Goal: Find specific page/section: Find specific page/section

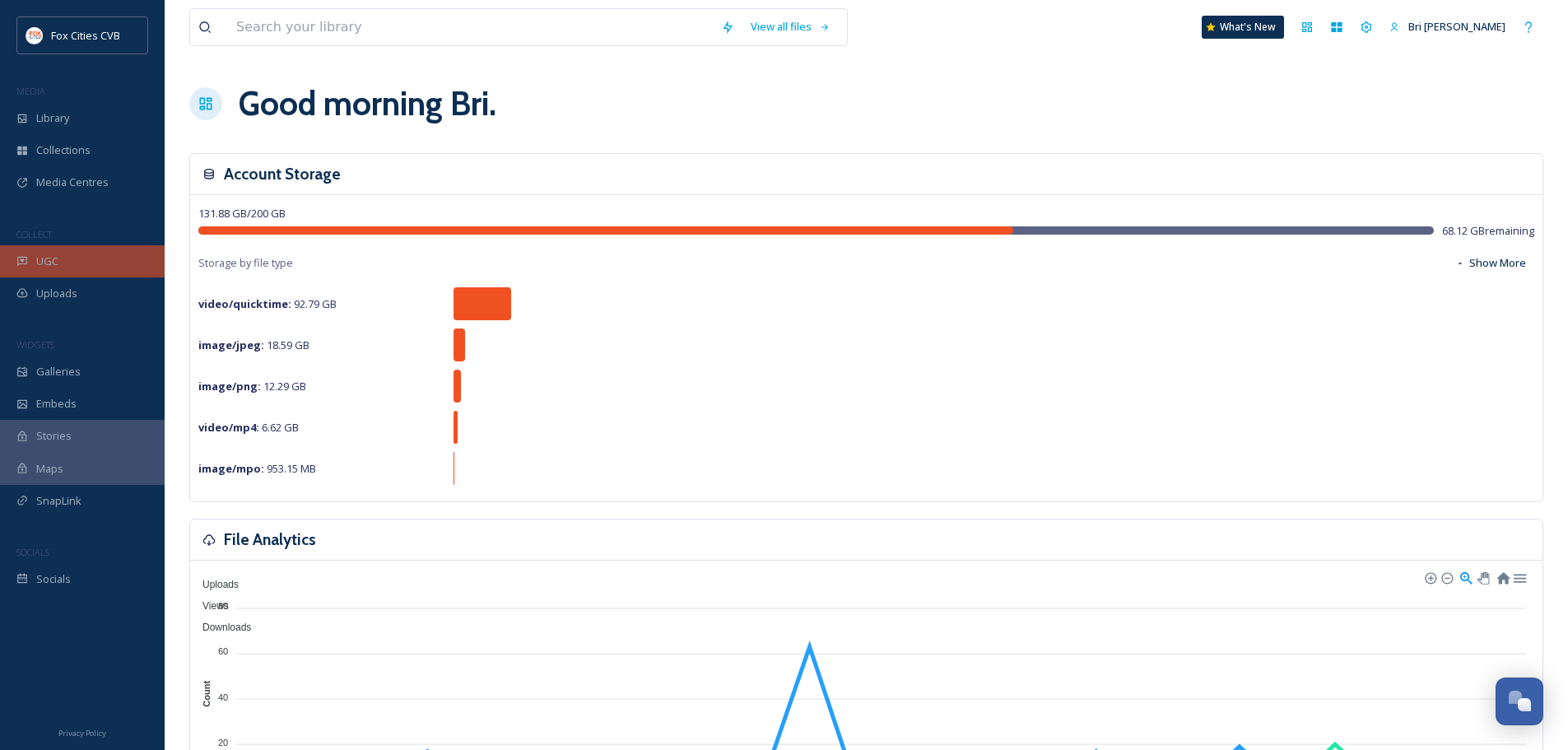
click at [71, 250] on div "UGC" at bounding box center [82, 260] width 165 height 32
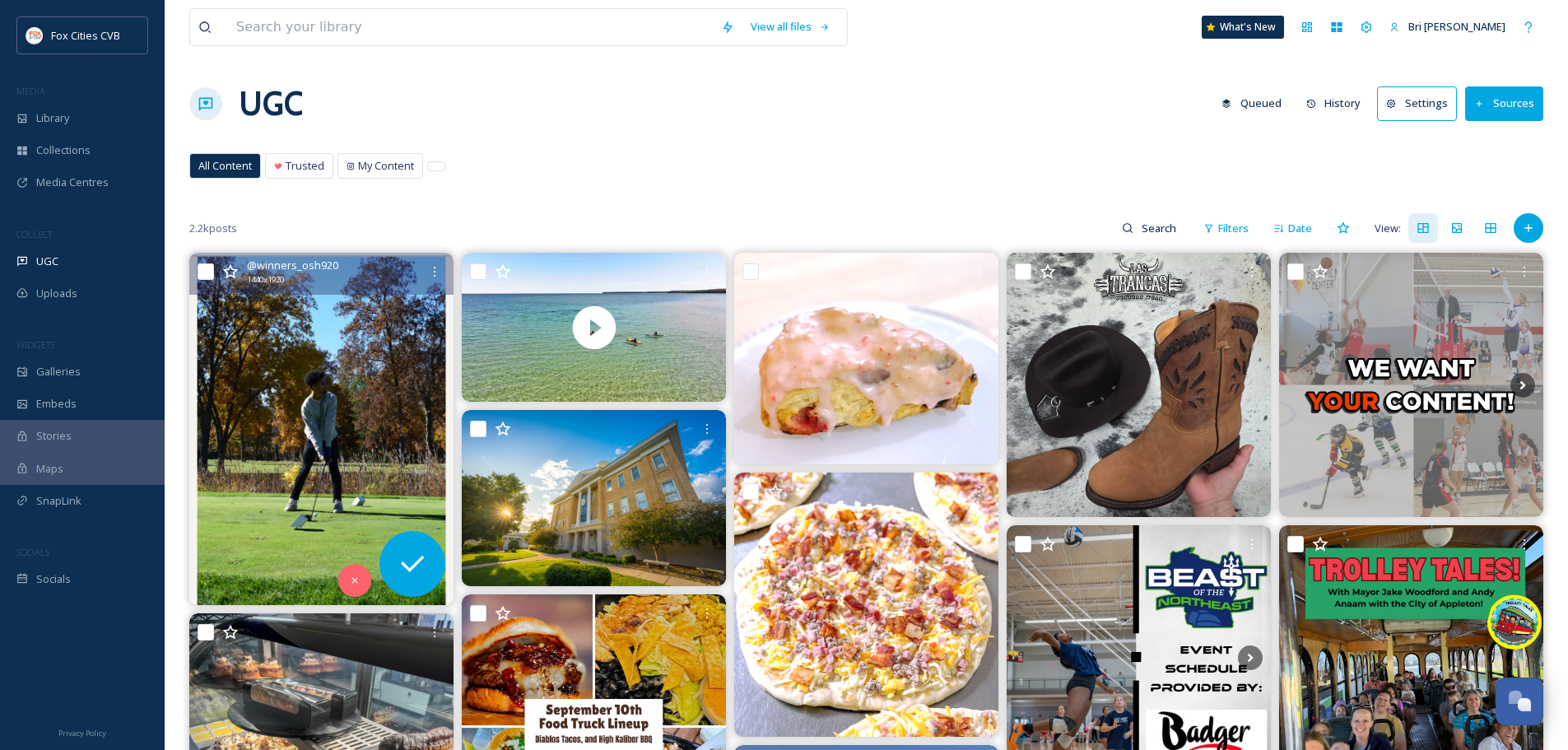
click at [292, 381] on img at bounding box center [321, 429] width 264 height 352
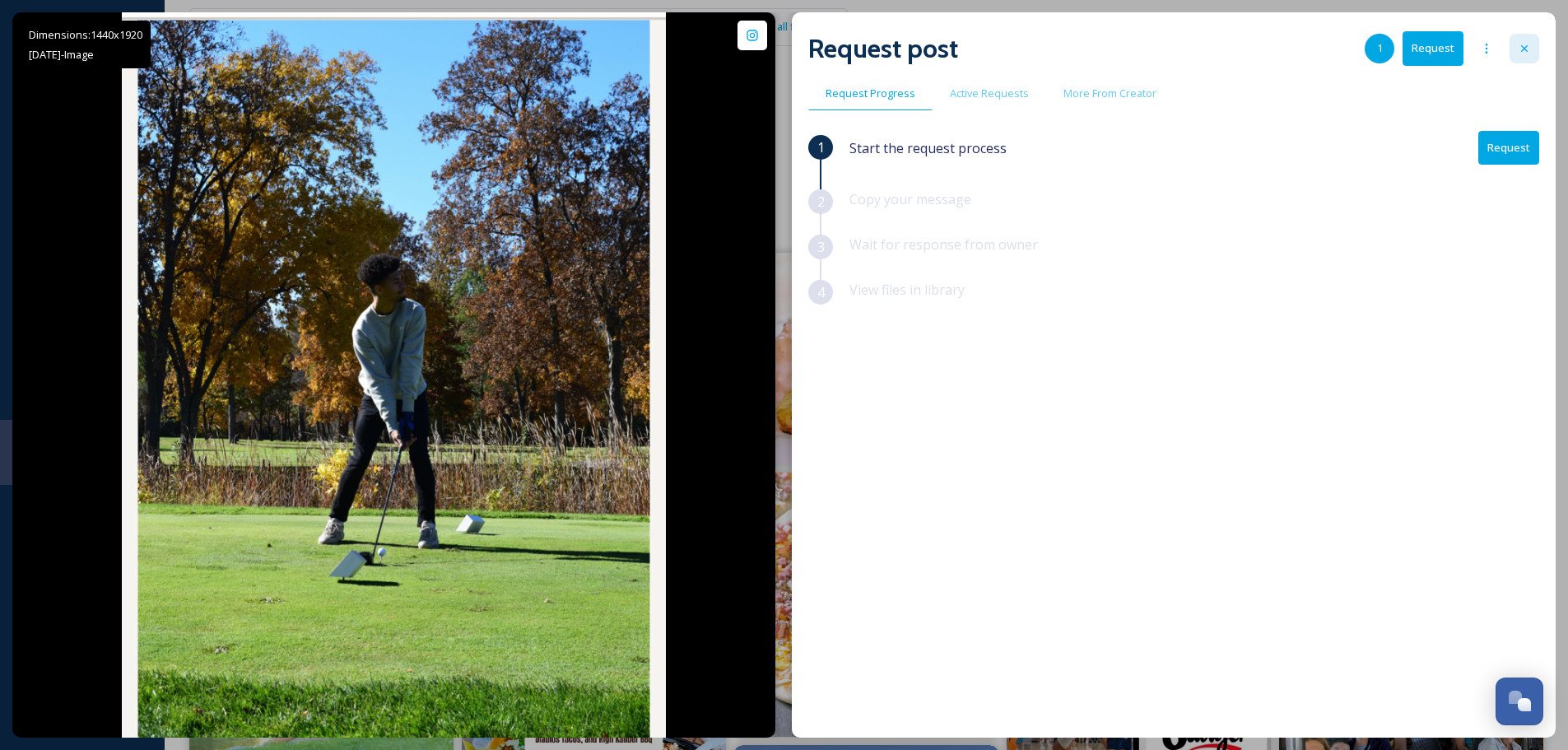
click at [1519, 45] on icon at bounding box center [1524, 48] width 14 height 14
